Goal: Information Seeking & Learning: Learn about a topic

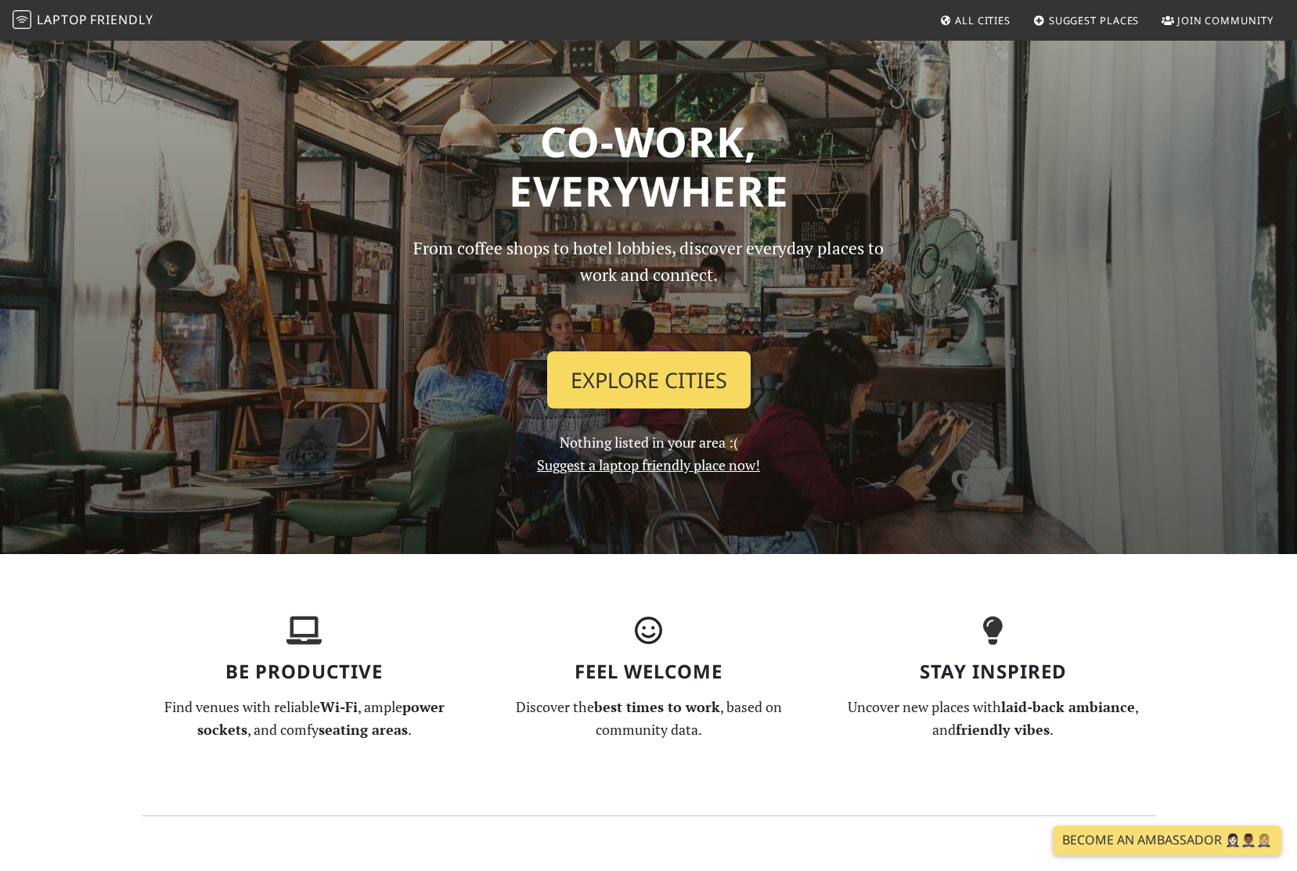
click at [650, 401] on link "Explore Cities" at bounding box center [648, 380] width 203 height 58
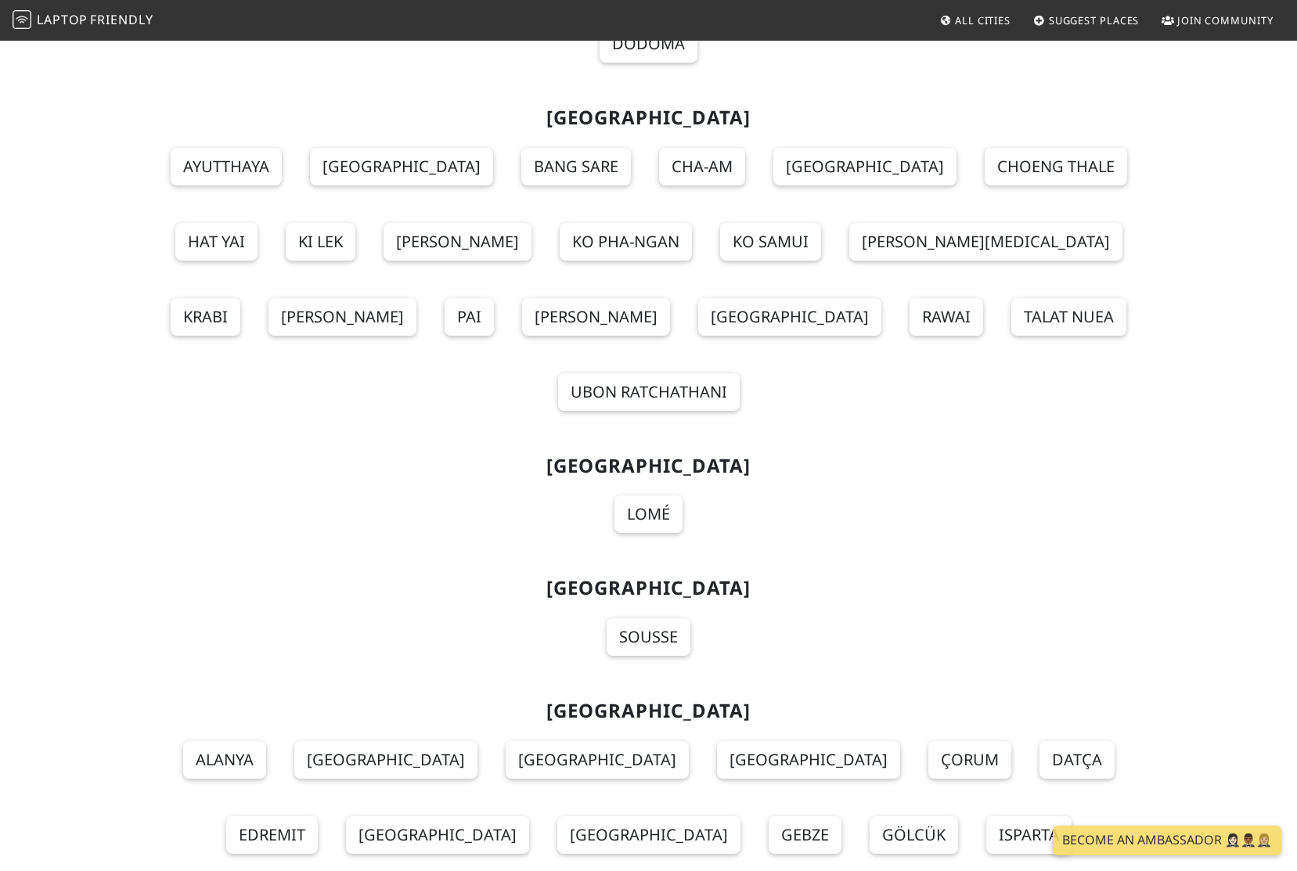
scroll to position [17059, 0]
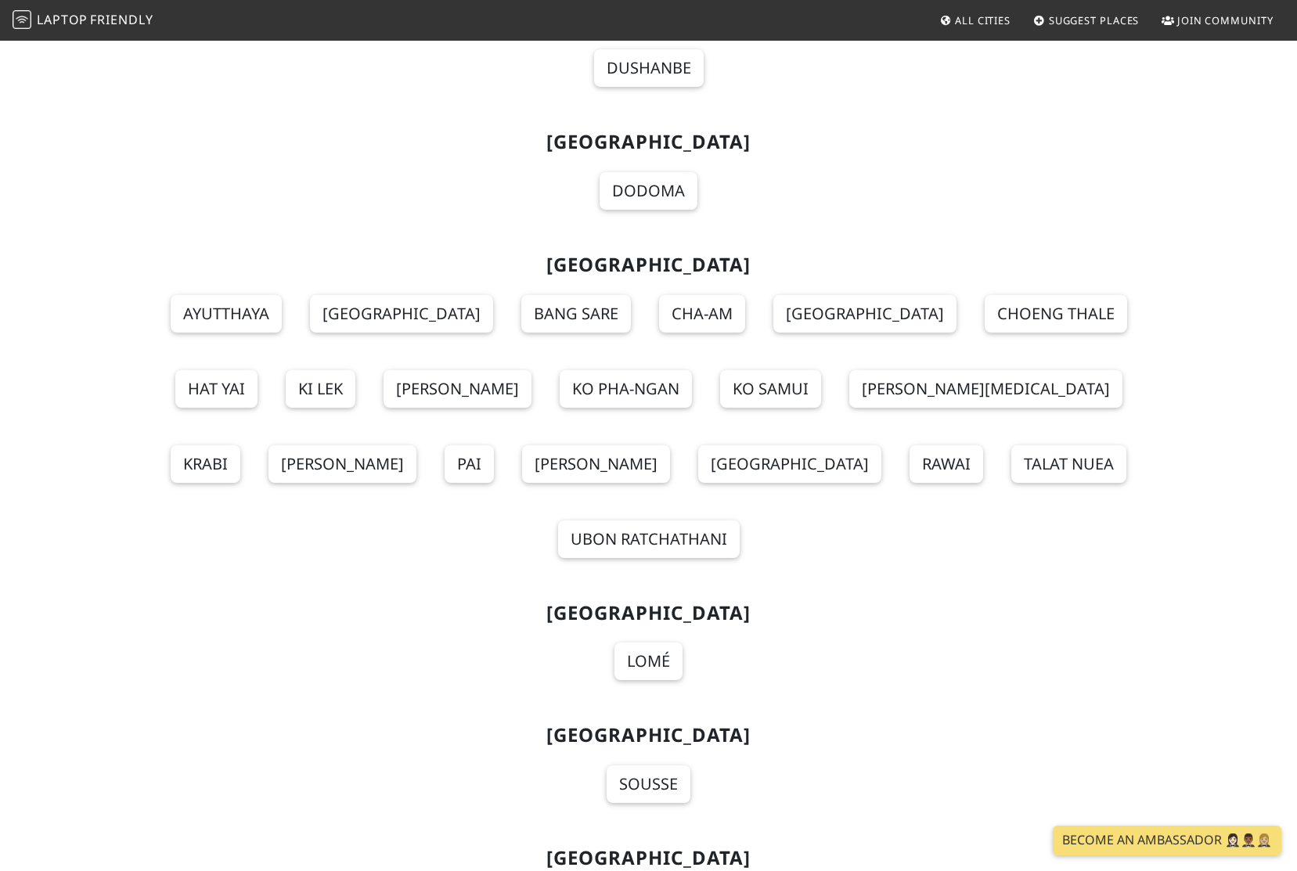
click at [85, 30] on link "Laptop Friendly" at bounding box center [83, 20] width 141 height 27
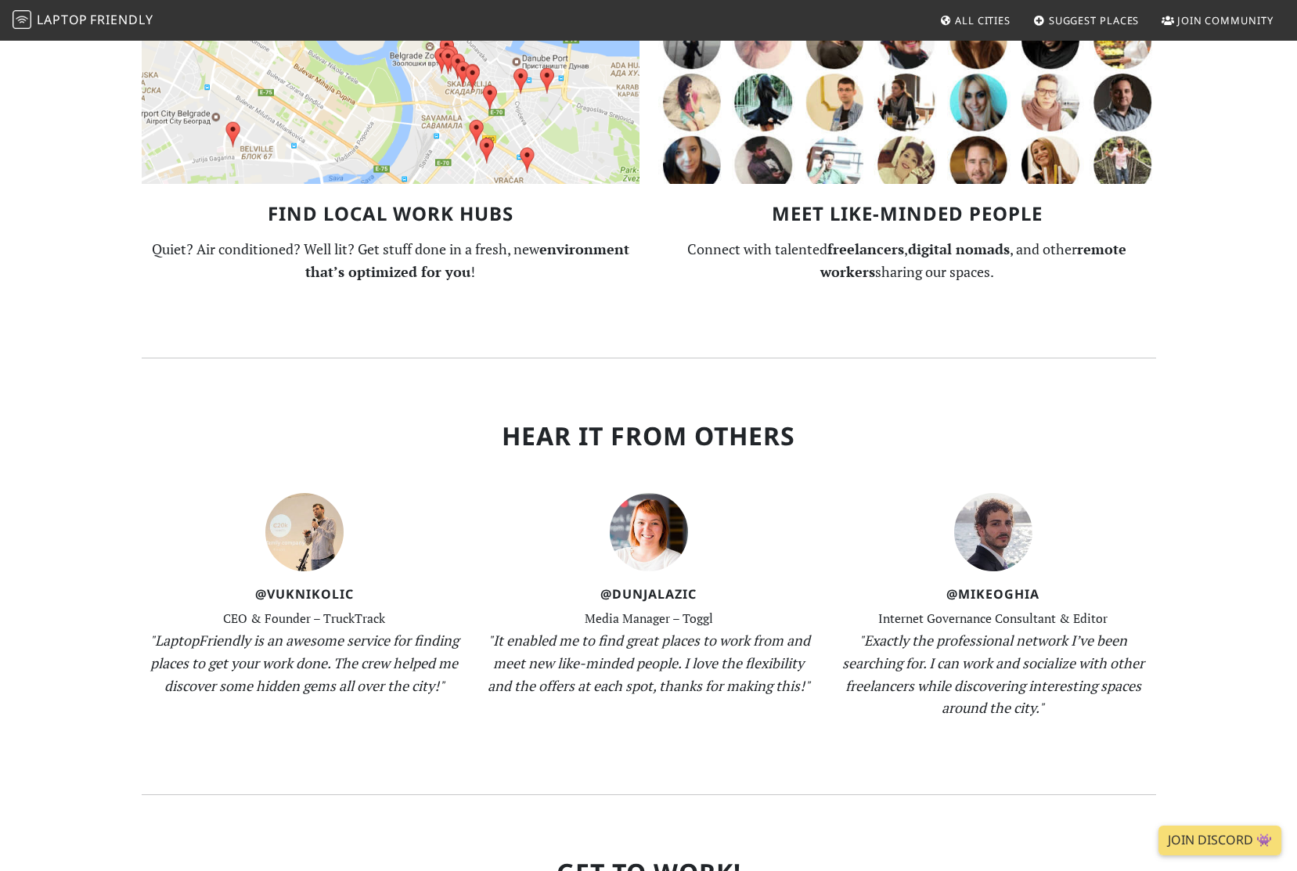
scroll to position [585, 0]
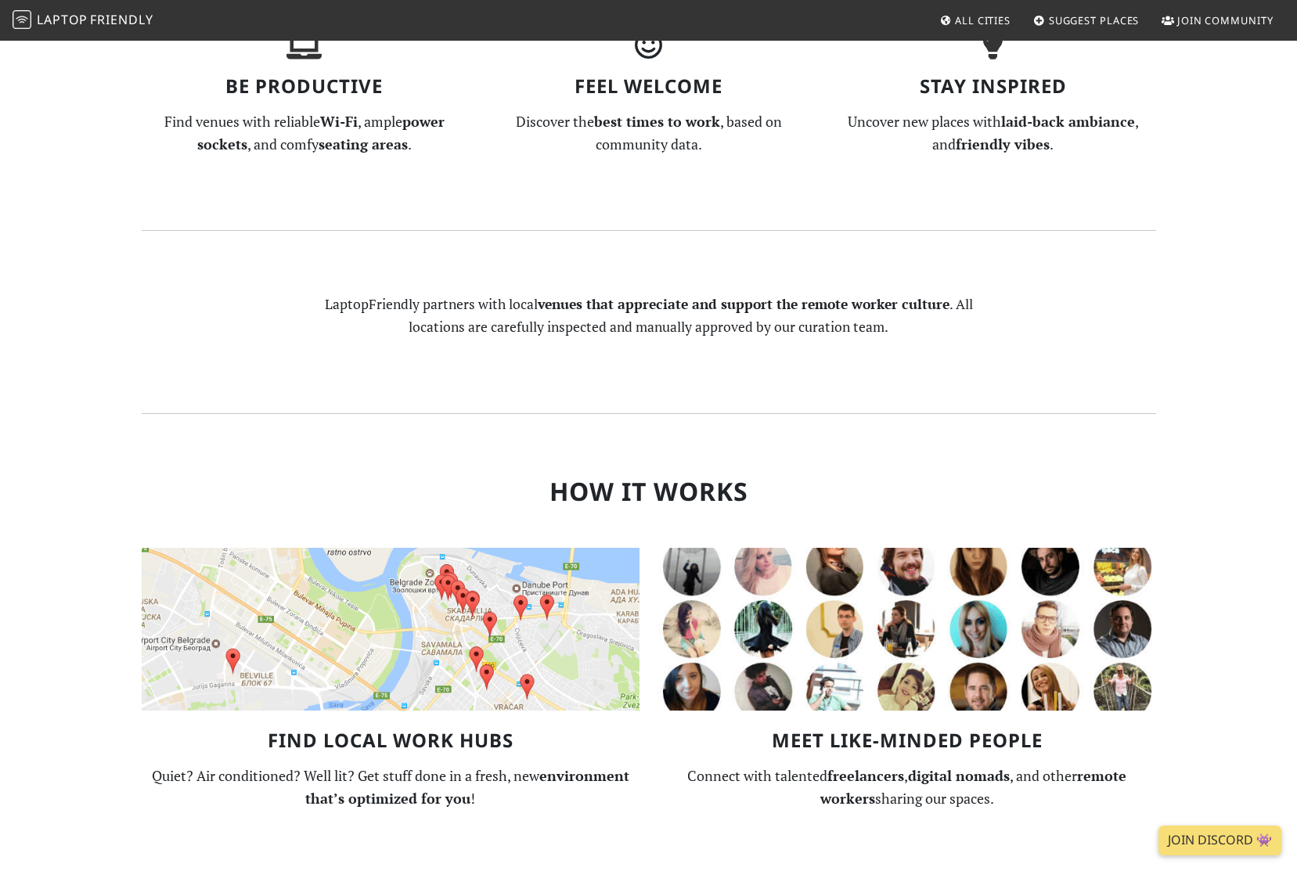
click at [390, 635] on img at bounding box center [391, 629] width 498 height 163
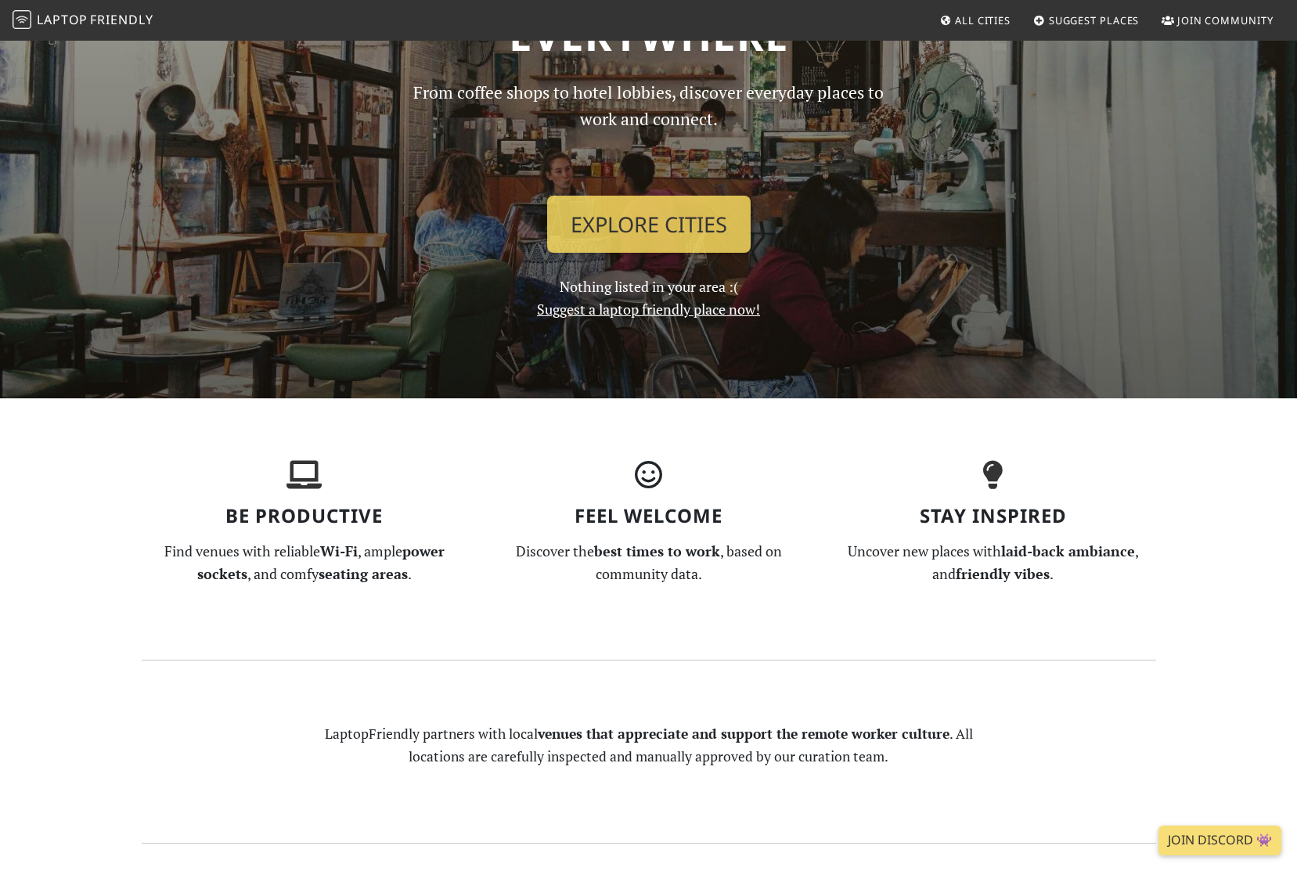
scroll to position [31, 0]
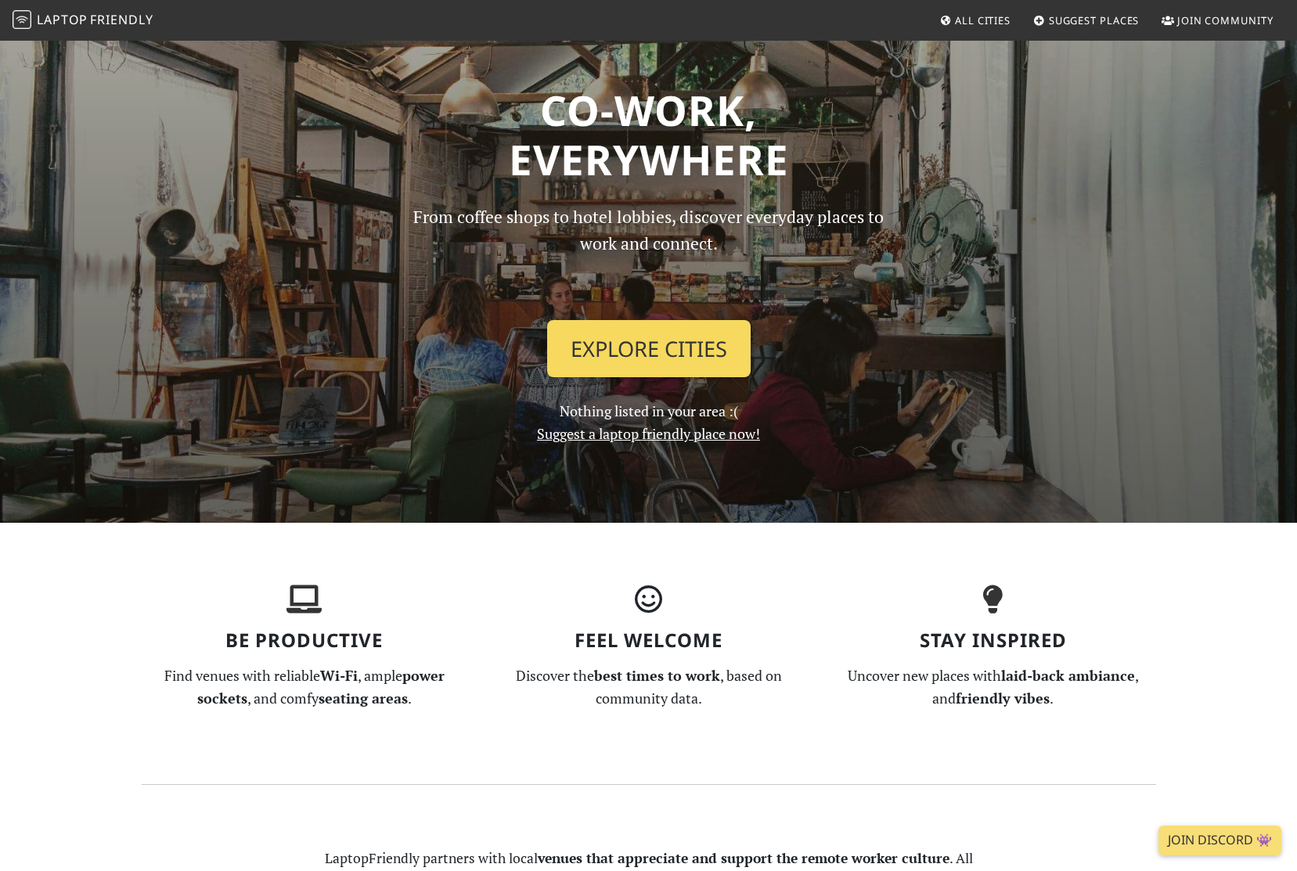
click at [618, 331] on link "Explore Cities" at bounding box center [648, 349] width 203 height 58
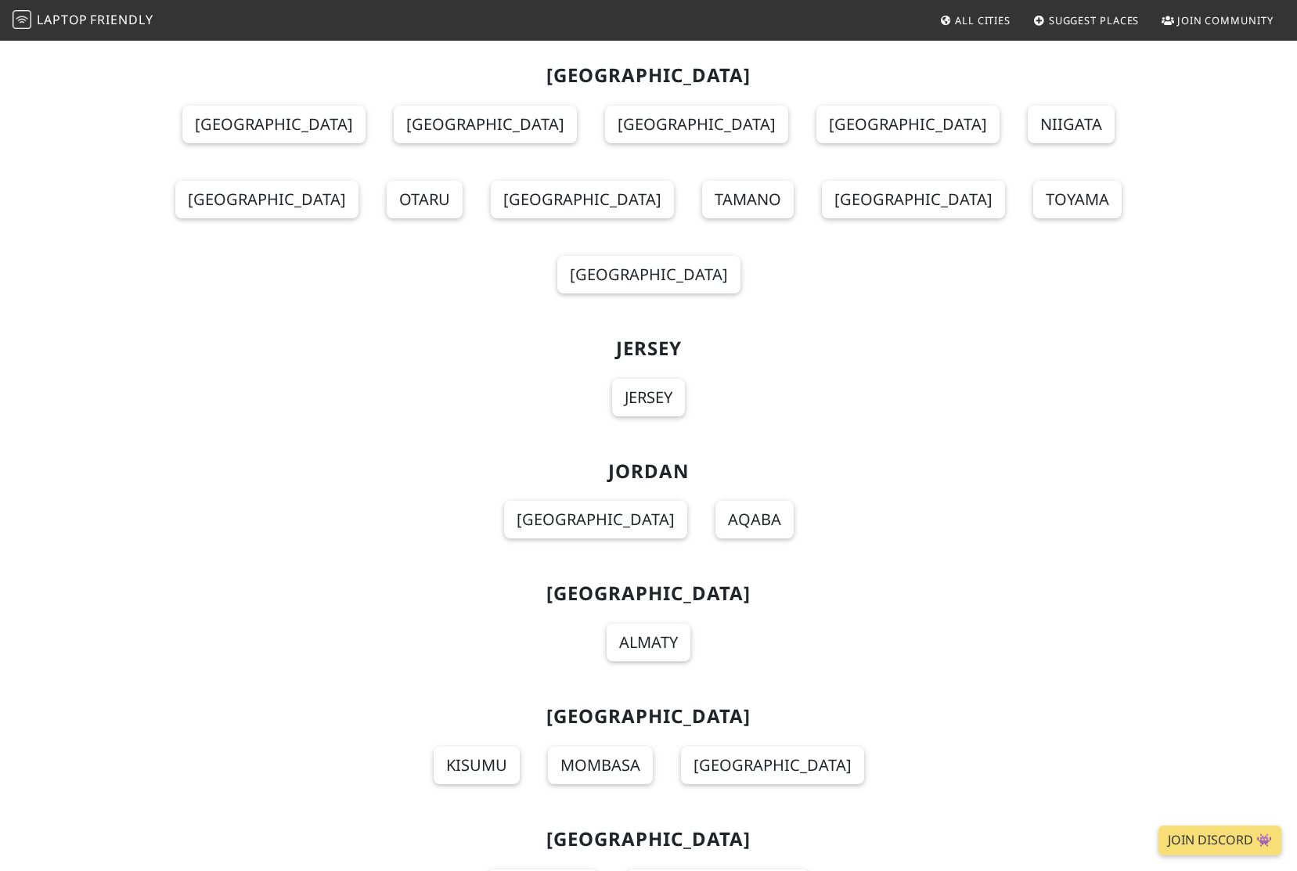
scroll to position [8545, 0]
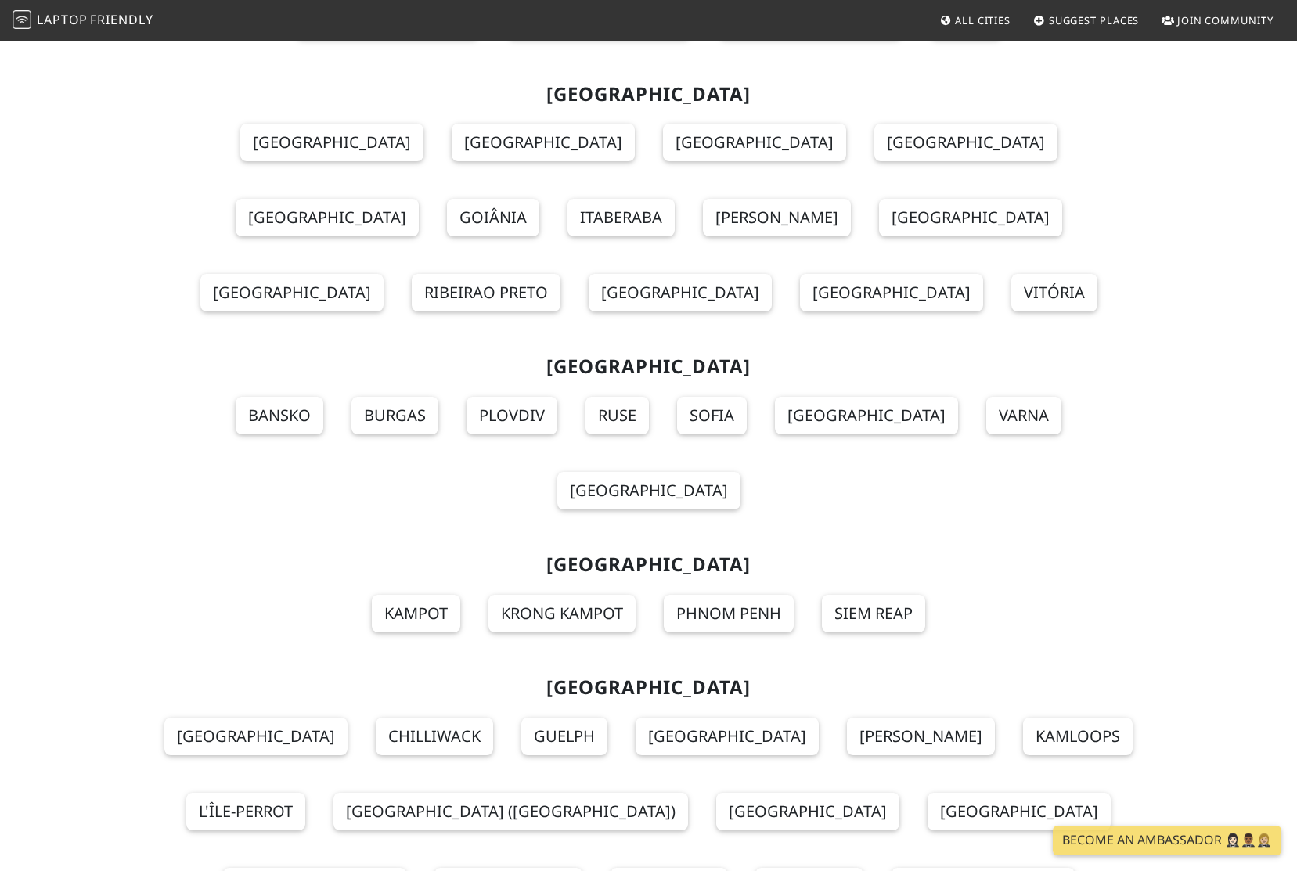
scroll to position [16969, 0]
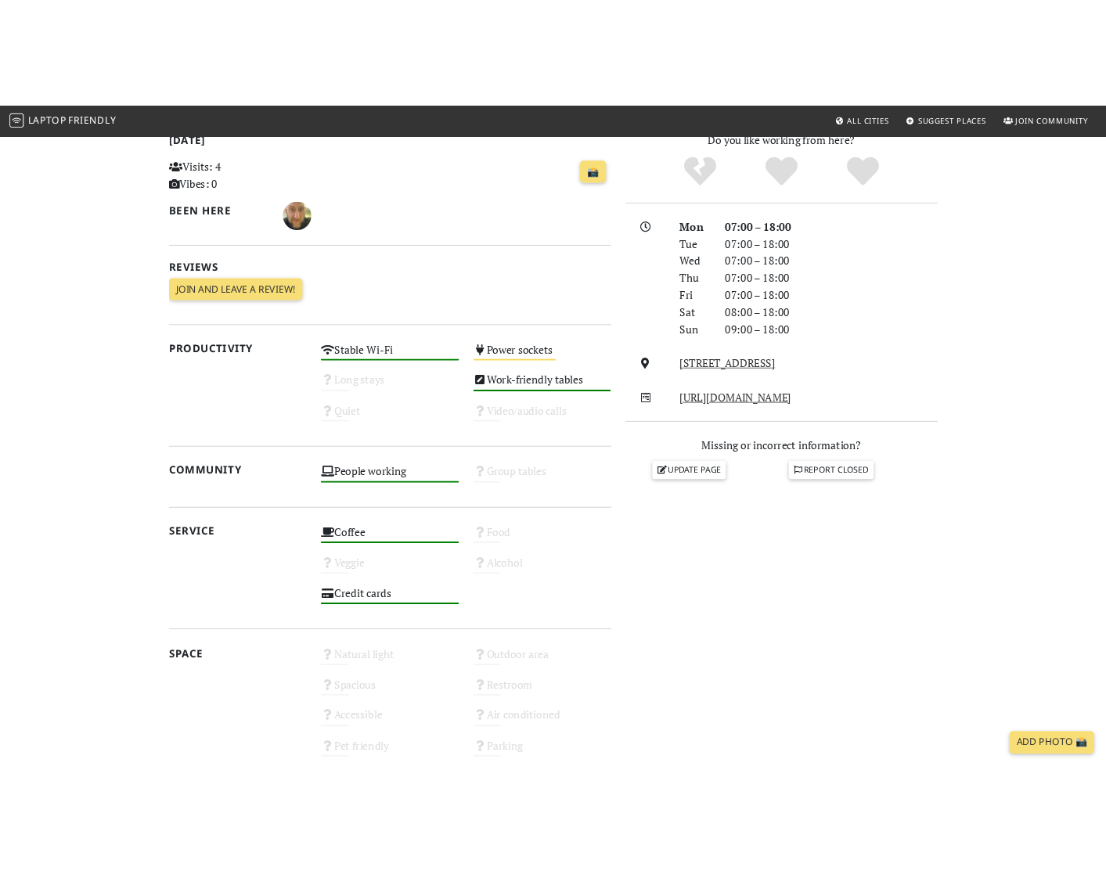
scroll to position [323, 0]
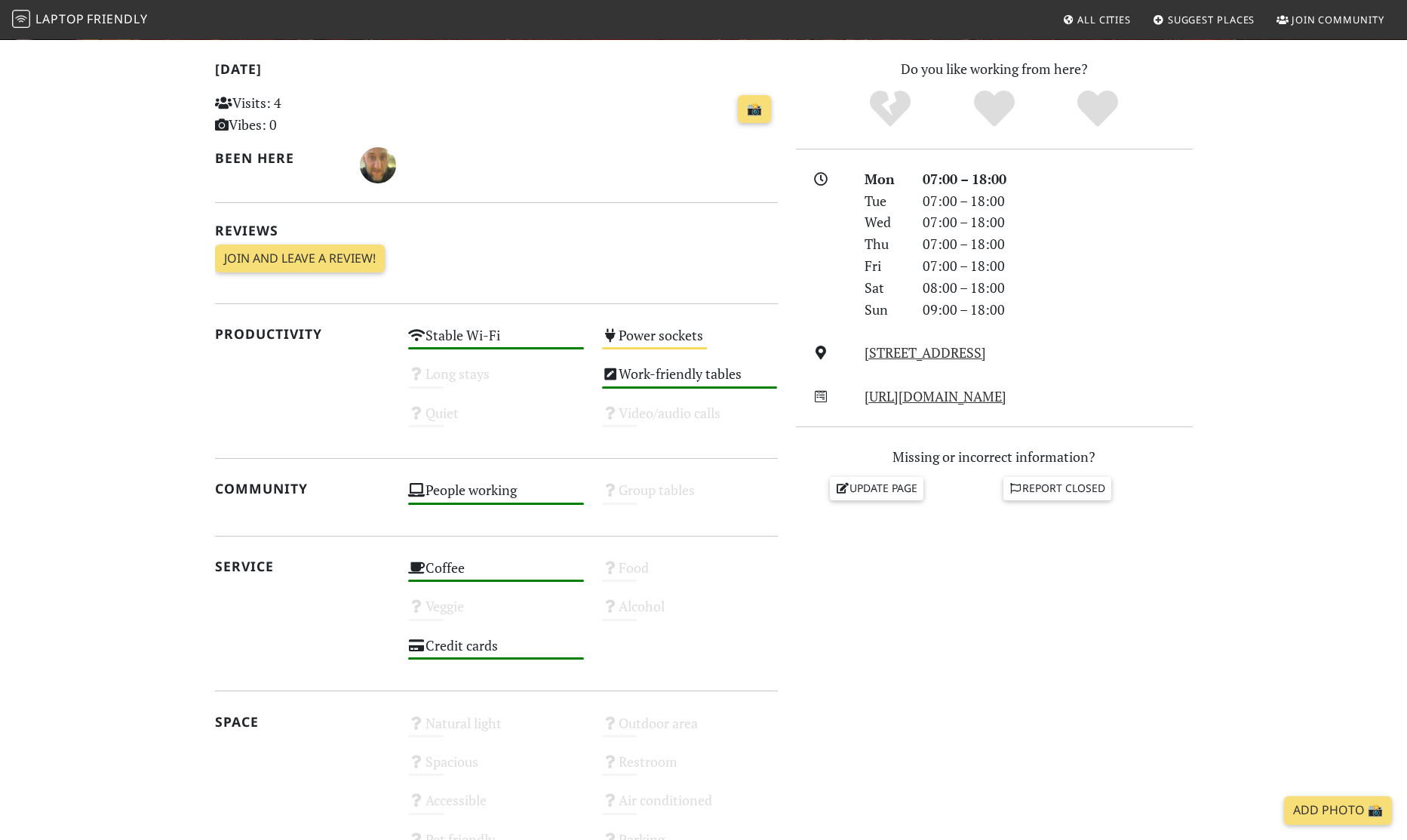
click at [1404, 311] on section "[DATE] Visits: 4 Vibes: 0 📸 Been here Reviews Join and leave a review! Join and…" at bounding box center [703, 492] width 1407 height 905
